Goal: Check status: Check status

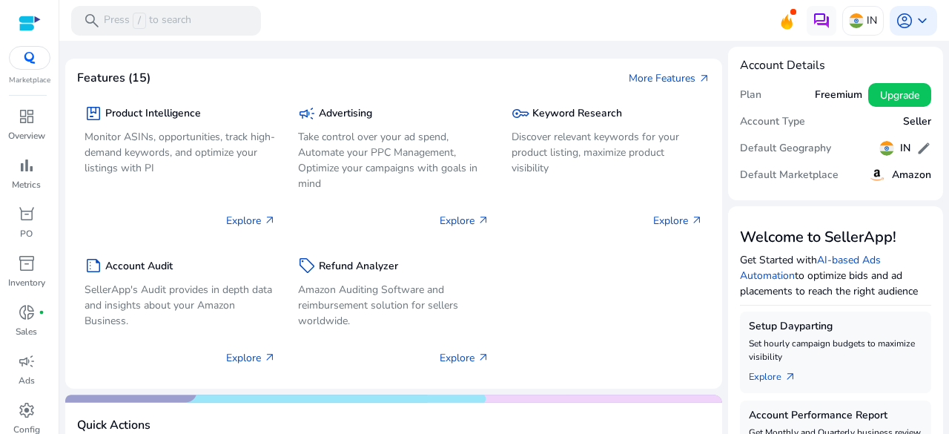
click at [23, 19] on div at bounding box center [30, 23] width 22 height 17
click at [33, 59] on img at bounding box center [29, 58] width 27 height 12
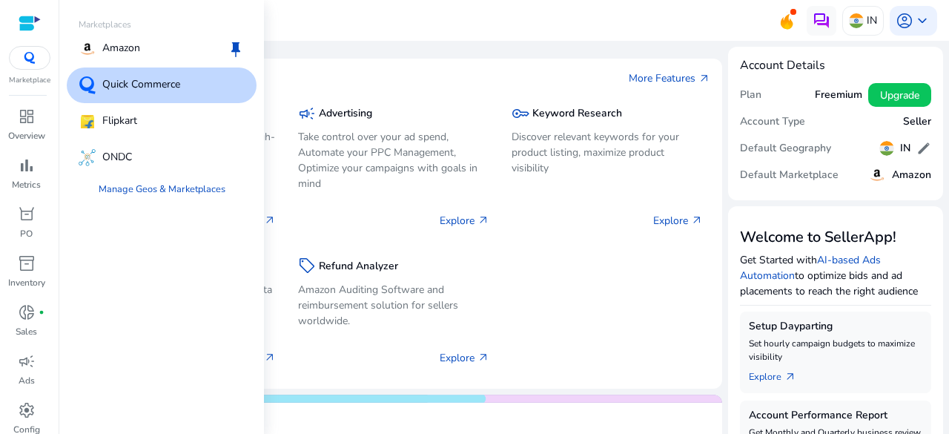
click at [185, 89] on div "Quick Commerce" at bounding box center [162, 85] width 190 height 36
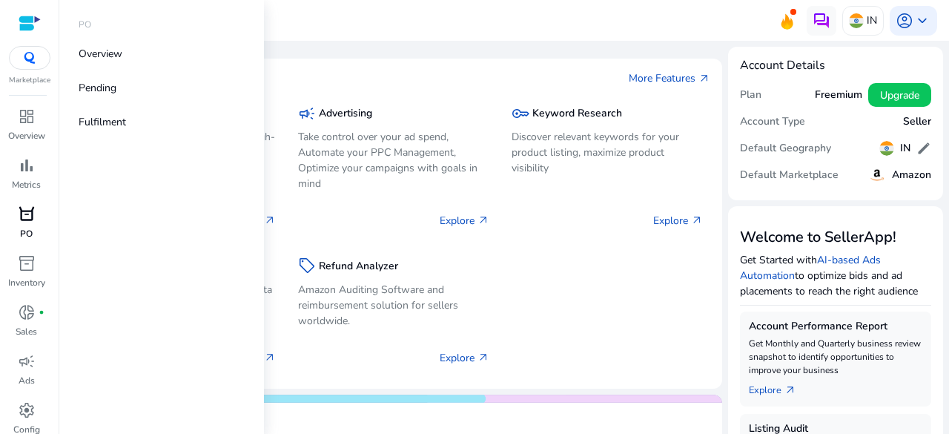
click at [27, 220] on span "orders" at bounding box center [27, 214] width 18 height 18
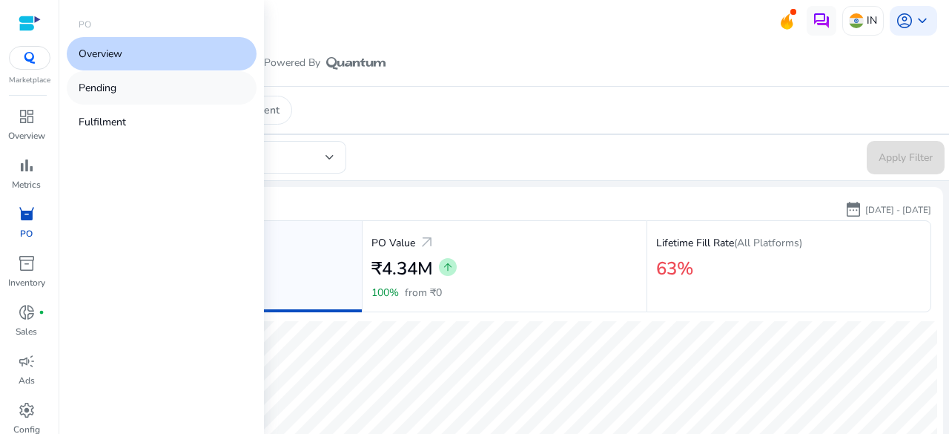
click at [105, 90] on p "Pending" at bounding box center [98, 88] width 38 height 16
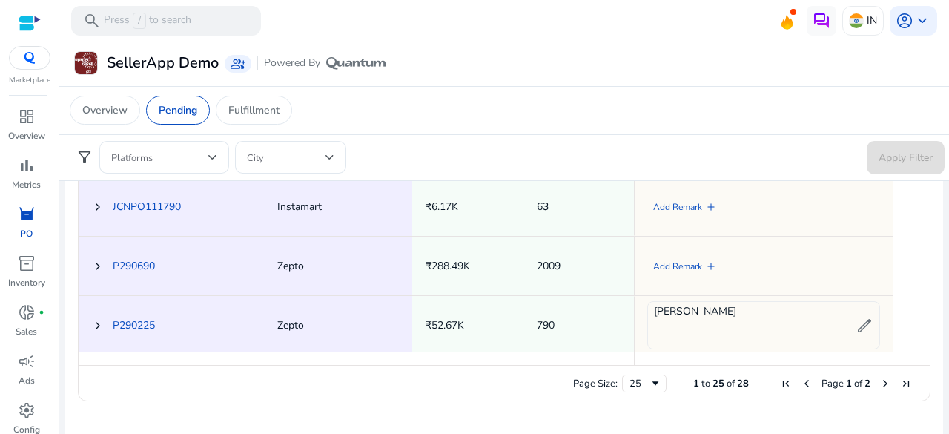
scroll to position [816, 0]
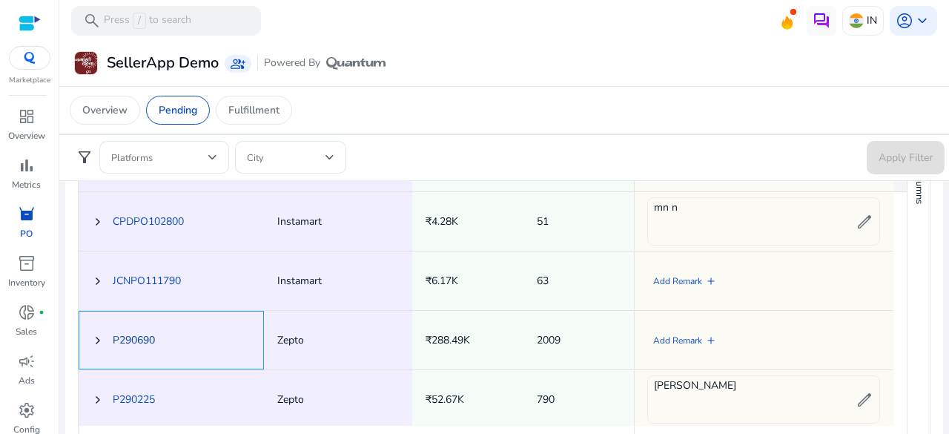
click at [133, 337] on link "P290690" at bounding box center [134, 340] width 42 height 14
